Goal: Task Accomplishment & Management: Use online tool/utility

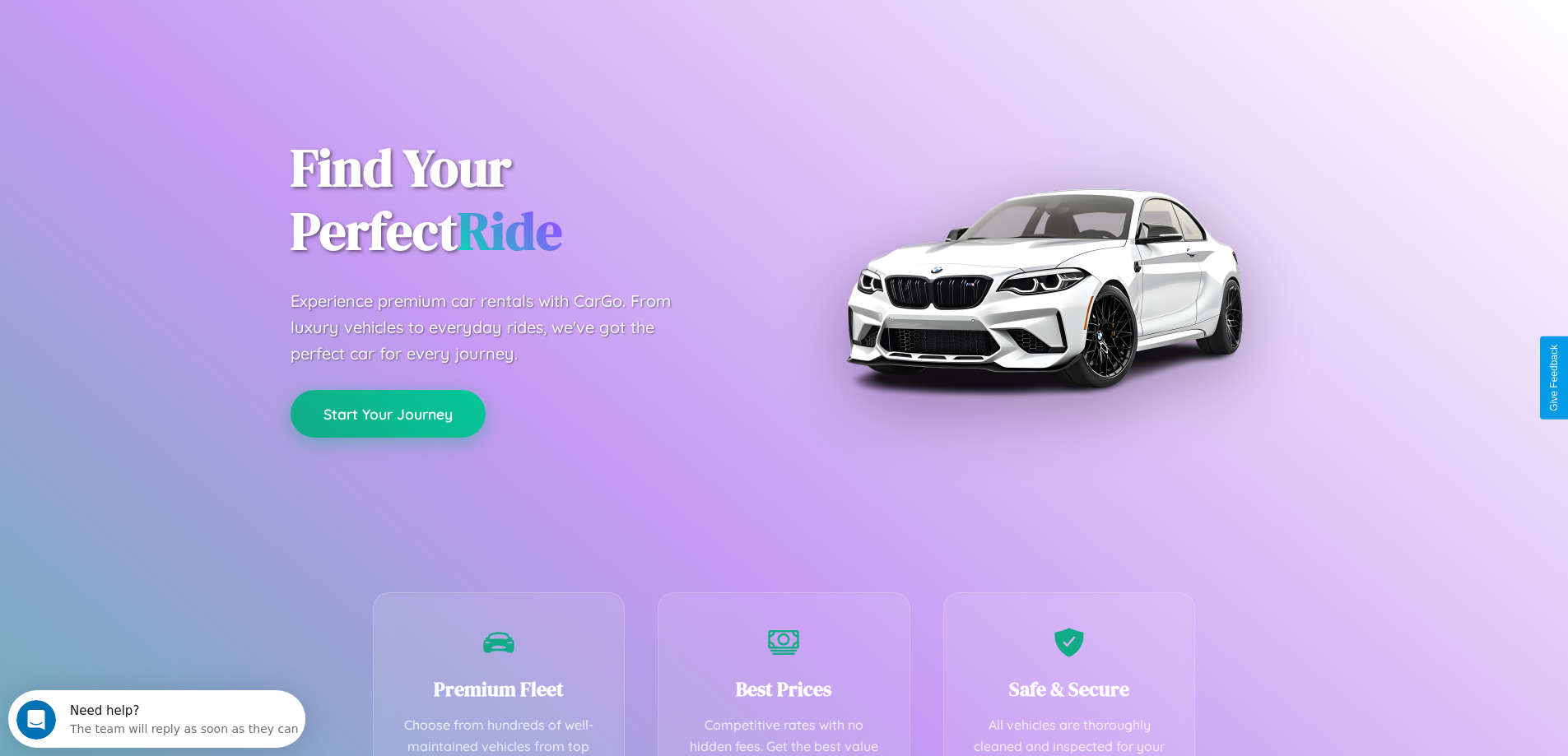
click at [388, 414] on button "Start Your Journey" at bounding box center [388, 413] width 195 height 47
click at [388, 413] on button "Start Your Journey" at bounding box center [388, 413] width 195 height 47
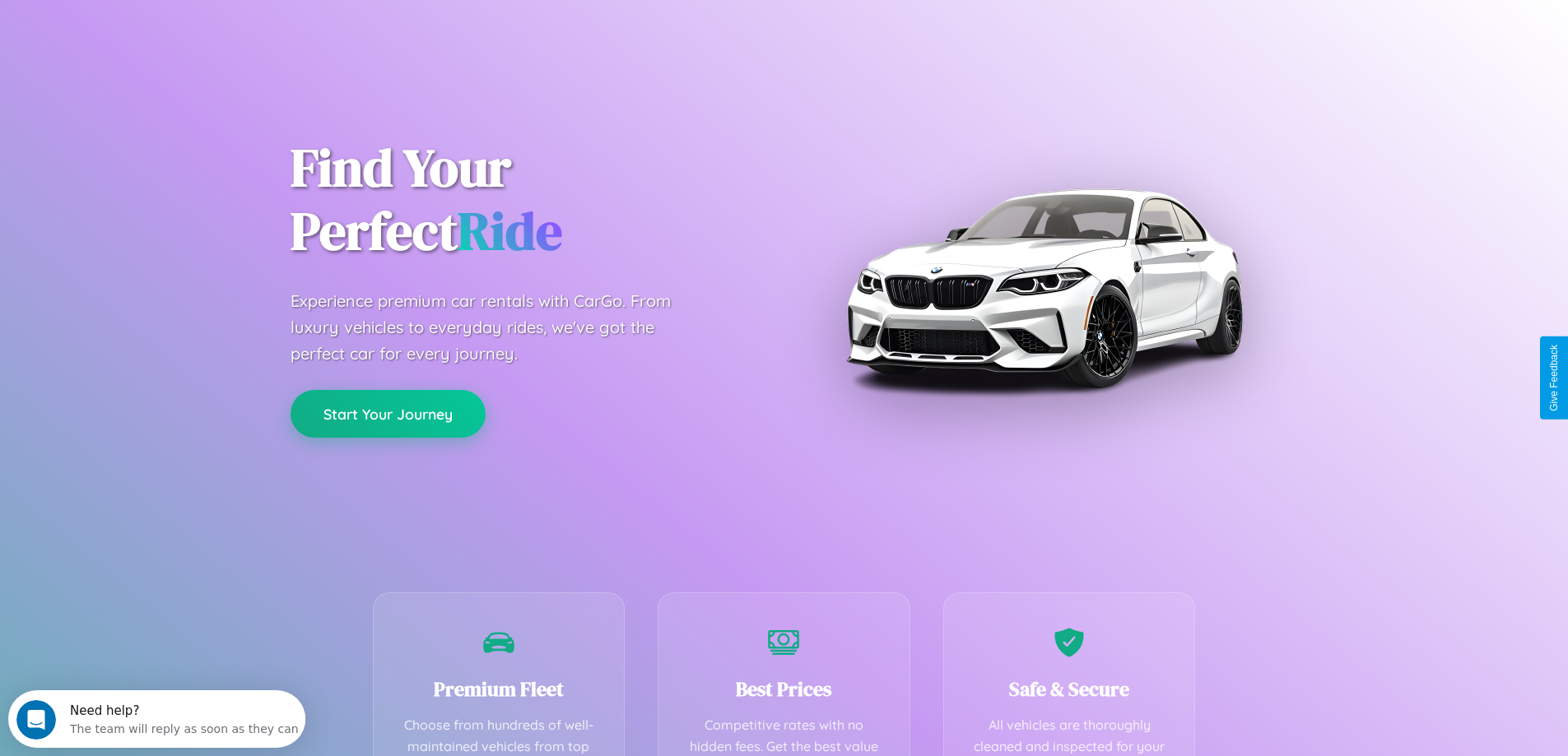
click at [388, 413] on button "Start Your Journey" at bounding box center [388, 413] width 195 height 47
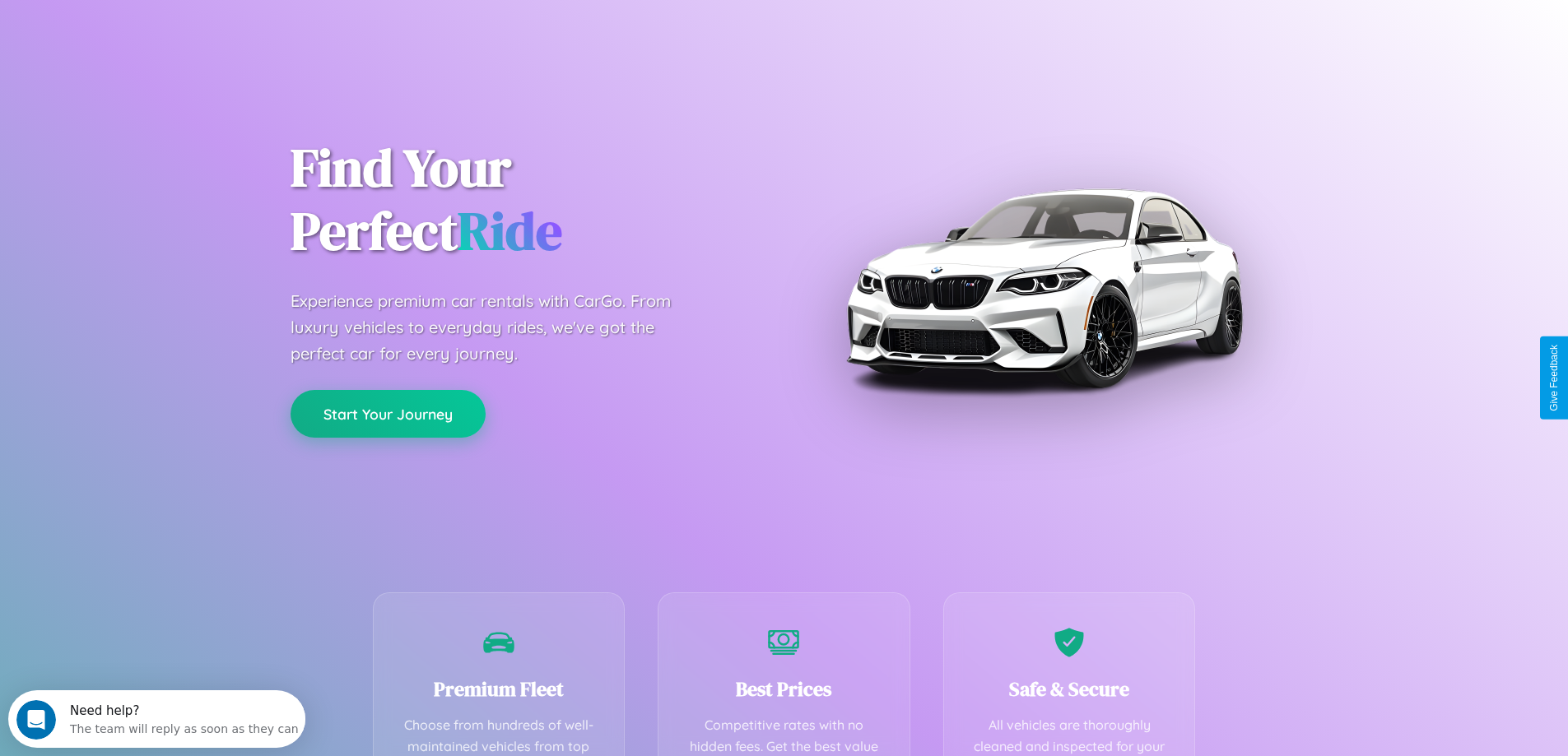
click at [388, 413] on button "Start Your Journey" at bounding box center [388, 413] width 195 height 47
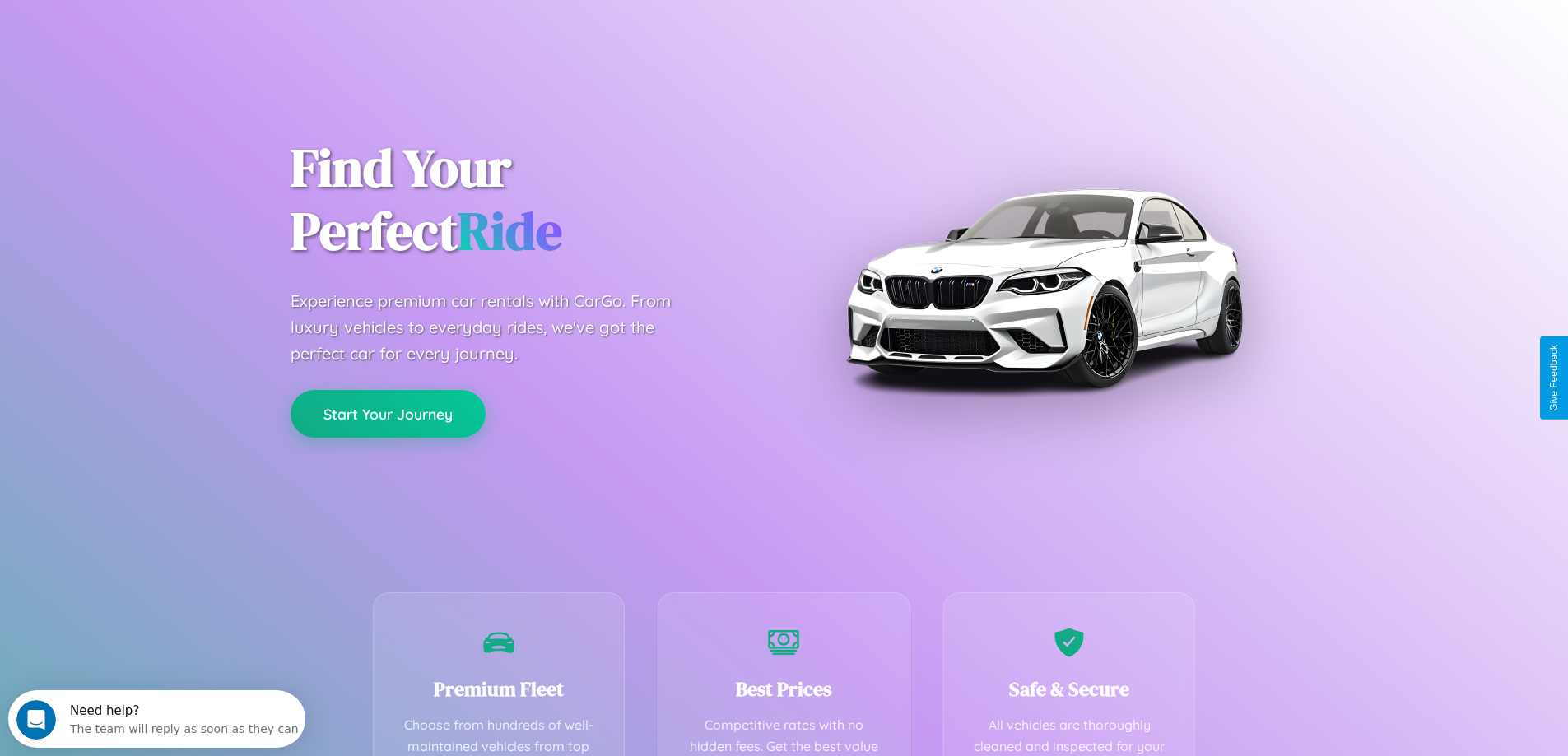
click at [388, 413] on button "Start Your Journey" at bounding box center [388, 413] width 195 height 47
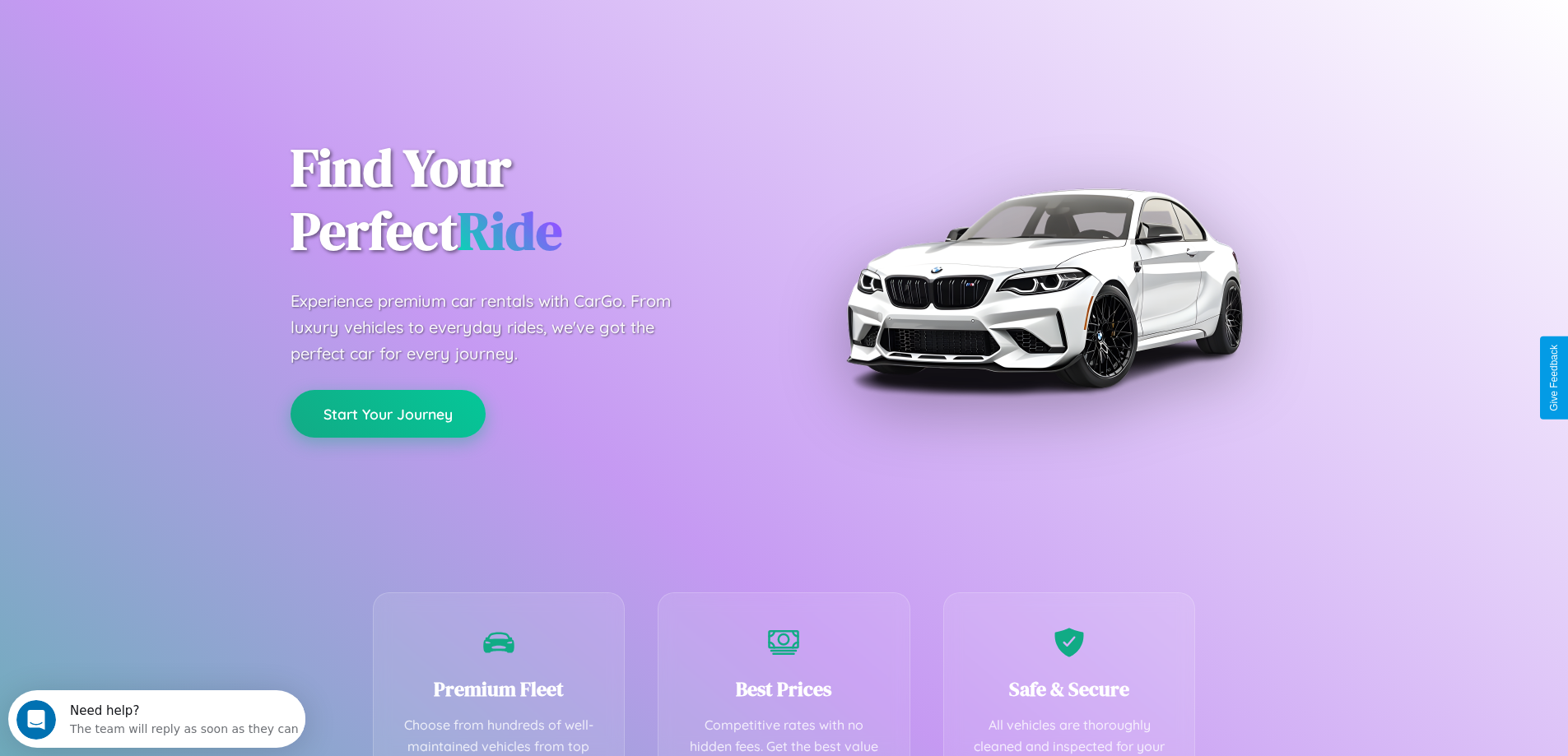
click at [388, 413] on button "Start Your Journey" at bounding box center [388, 413] width 195 height 47
